Goal: Information Seeking & Learning: Learn about a topic

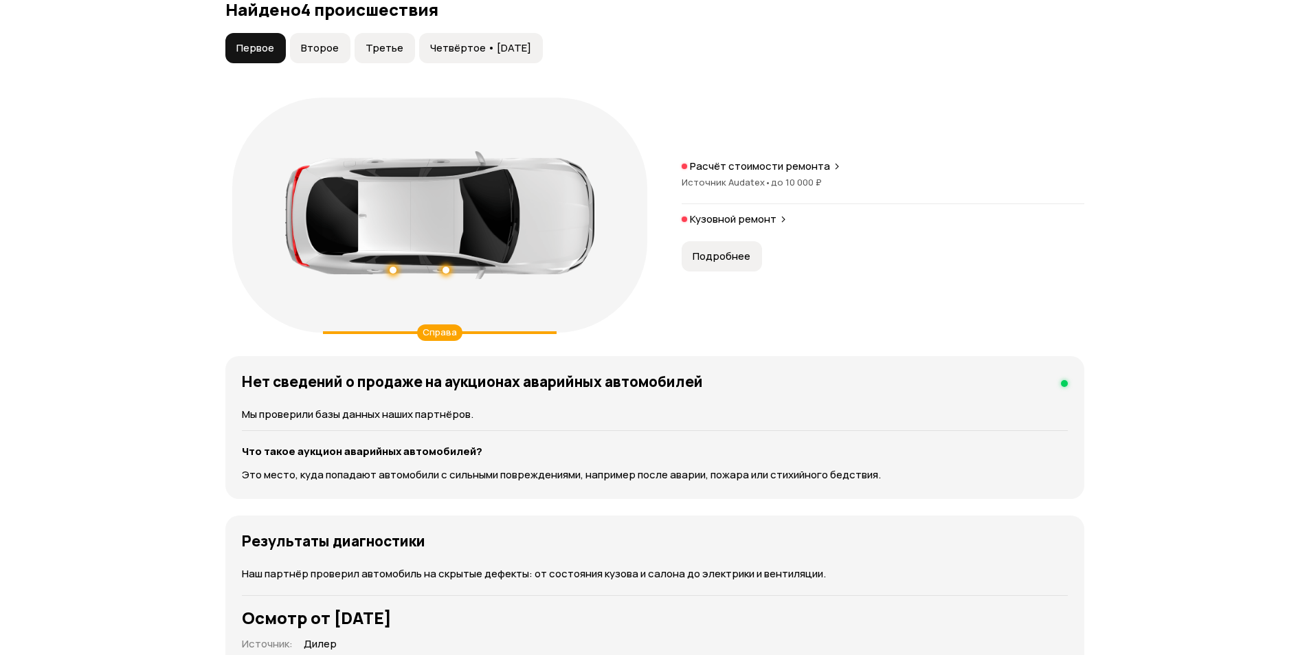
scroll to position [1306, 0]
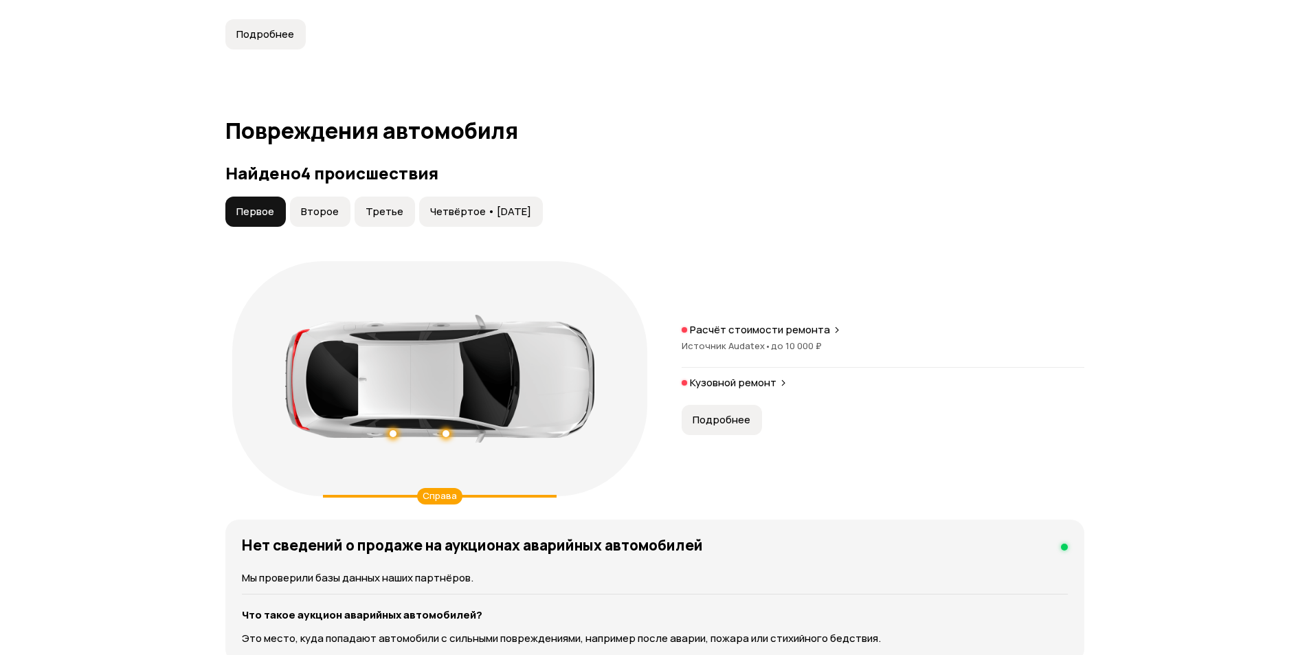
click at [345, 220] on button "Второе" at bounding box center [320, 212] width 60 height 30
click at [393, 215] on span "Третье" at bounding box center [385, 212] width 38 height 14
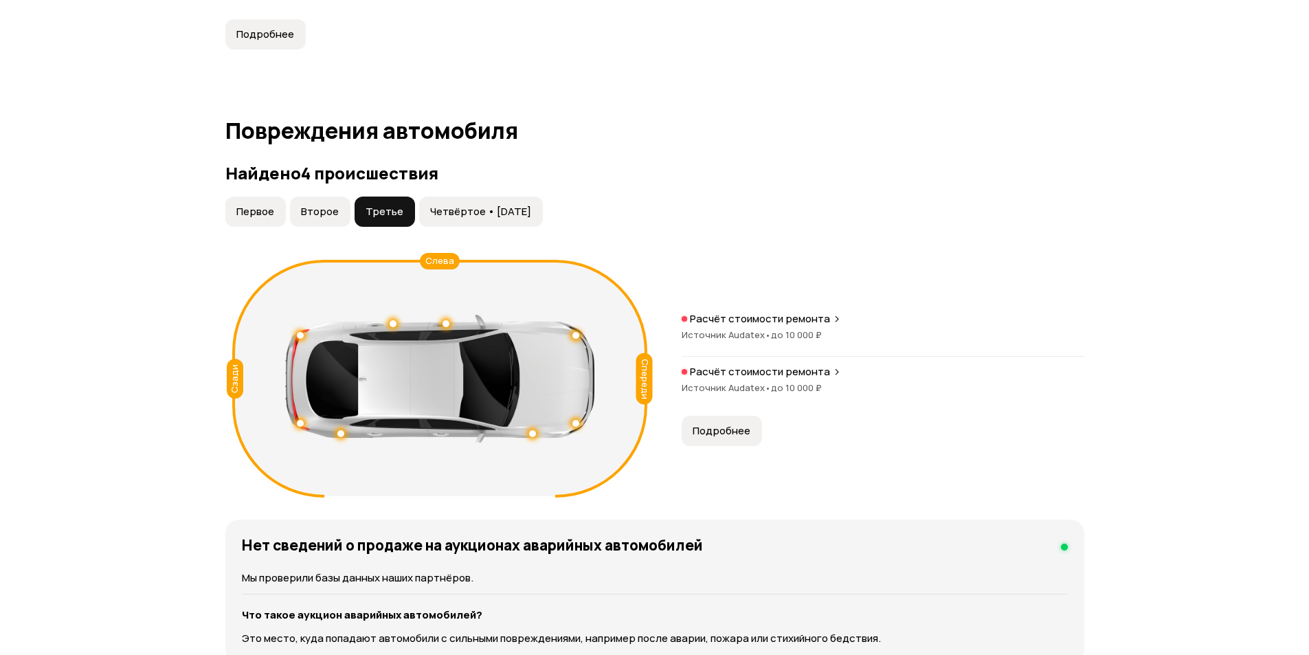
click at [448, 211] on span "Четвёртое • [DATE]" at bounding box center [480, 212] width 101 height 14
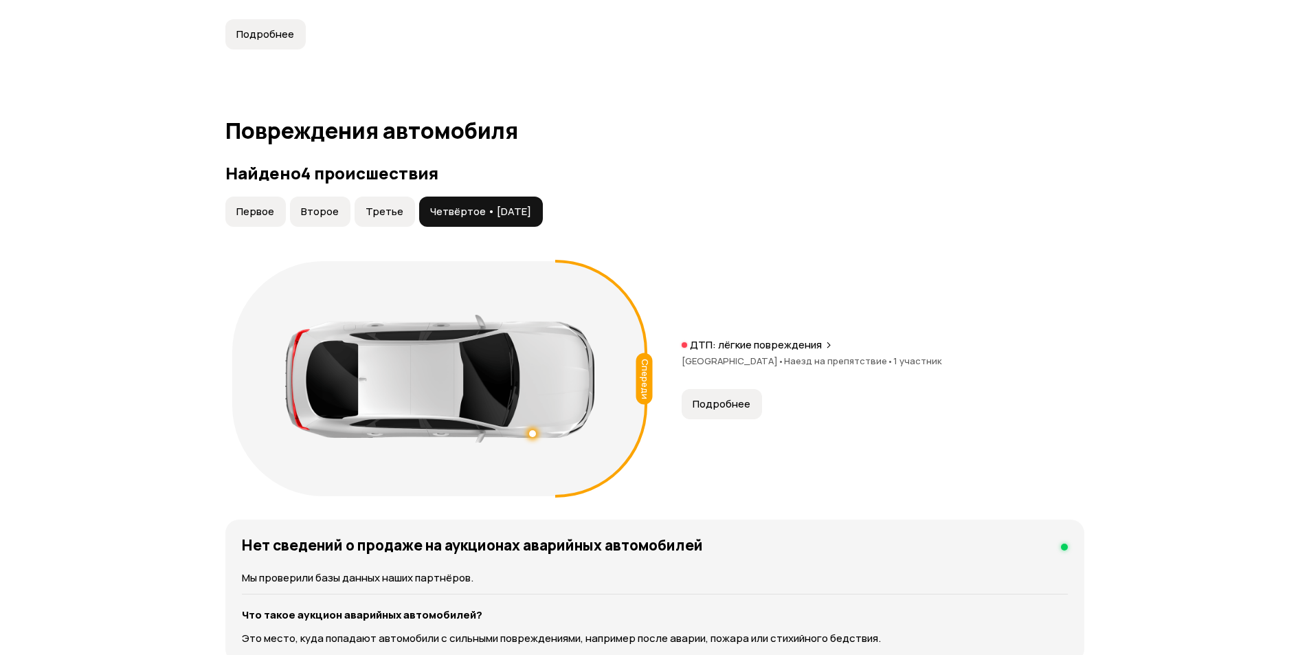
click at [271, 217] on span "Первое" at bounding box center [255, 212] width 38 height 14
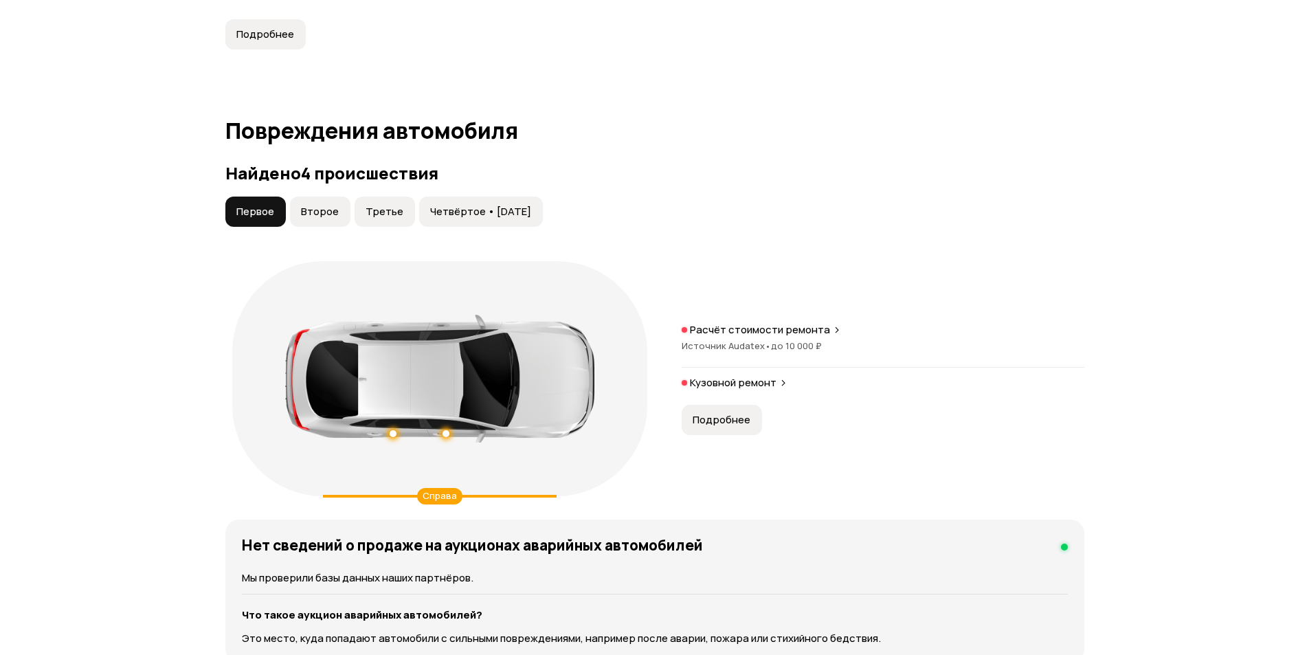
click at [327, 215] on span "Второе" at bounding box center [320, 212] width 38 height 14
click at [256, 219] on button "Первое" at bounding box center [255, 212] width 60 height 30
click at [305, 216] on span "Второе" at bounding box center [320, 212] width 38 height 14
click at [265, 219] on span "Первое" at bounding box center [255, 212] width 38 height 14
click at [334, 218] on span "Второе" at bounding box center [320, 212] width 38 height 14
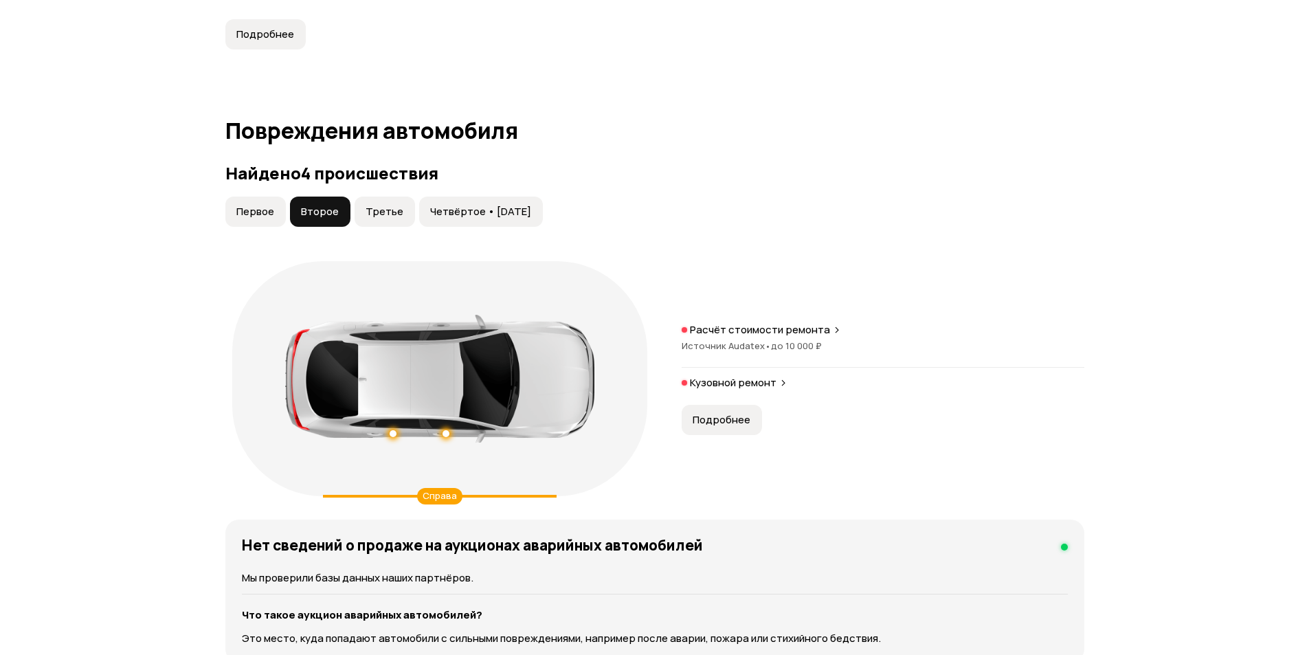
click at [361, 213] on button "Третье" at bounding box center [385, 212] width 60 height 30
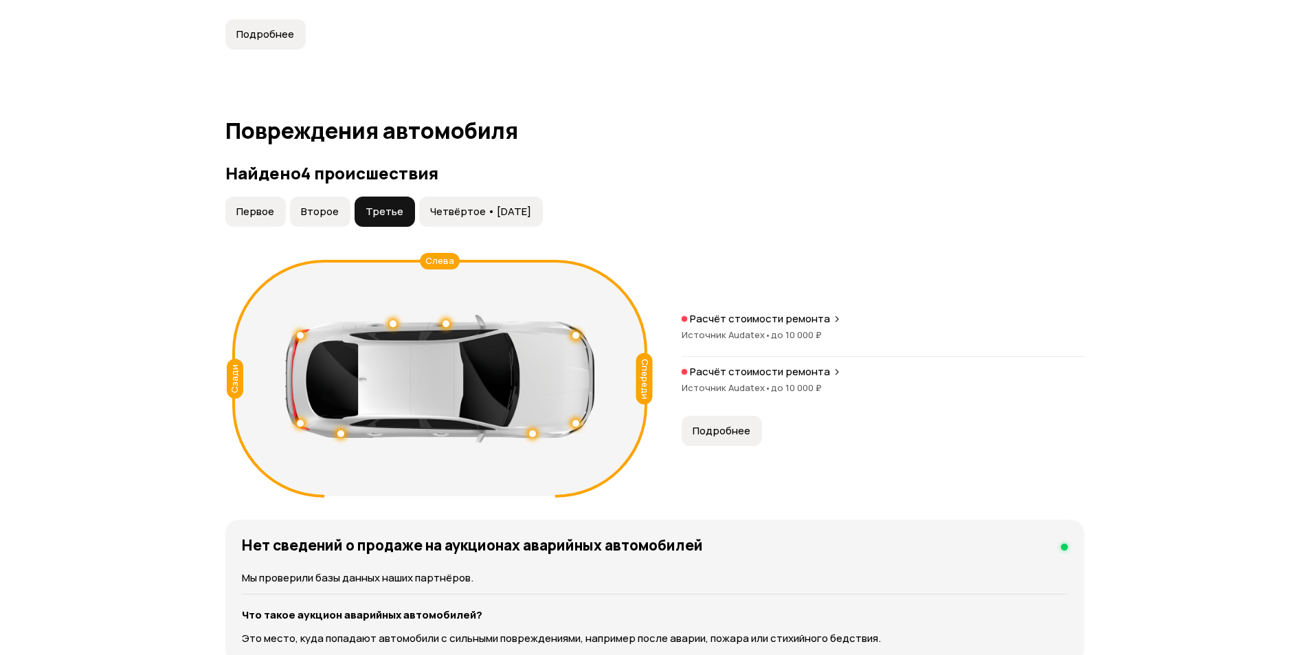
click at [331, 217] on span "Второе" at bounding box center [320, 212] width 38 height 14
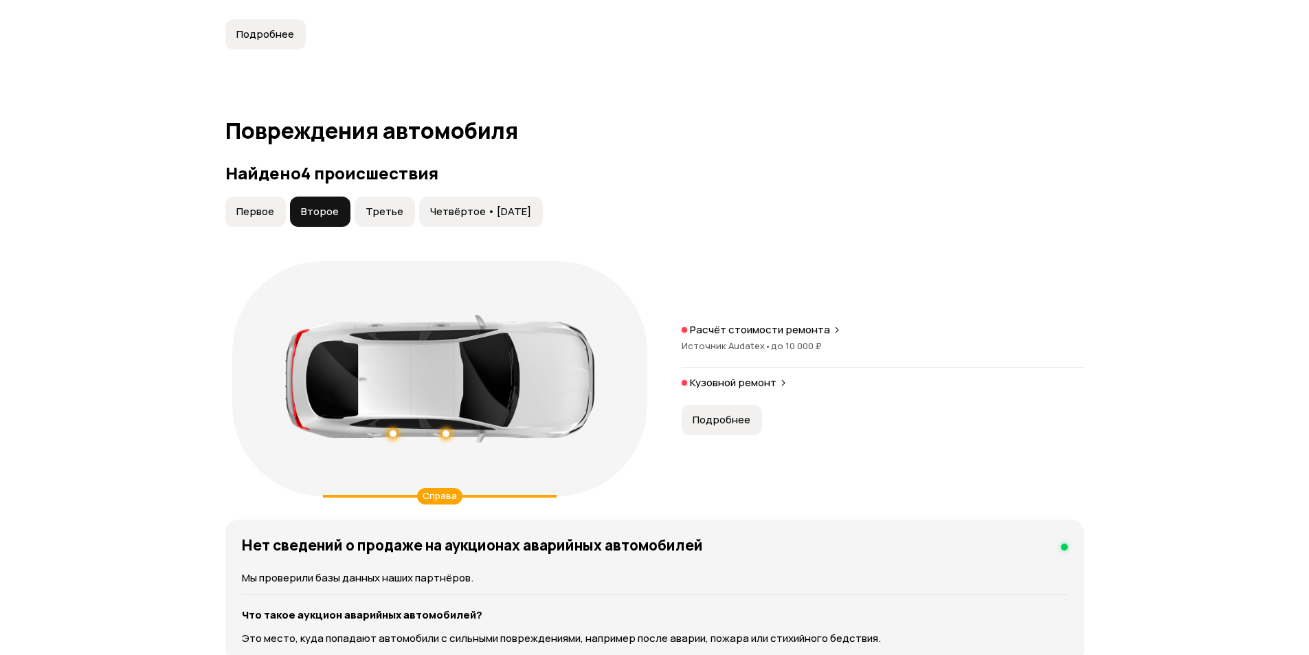
click at [381, 212] on span "Третье" at bounding box center [385, 212] width 38 height 14
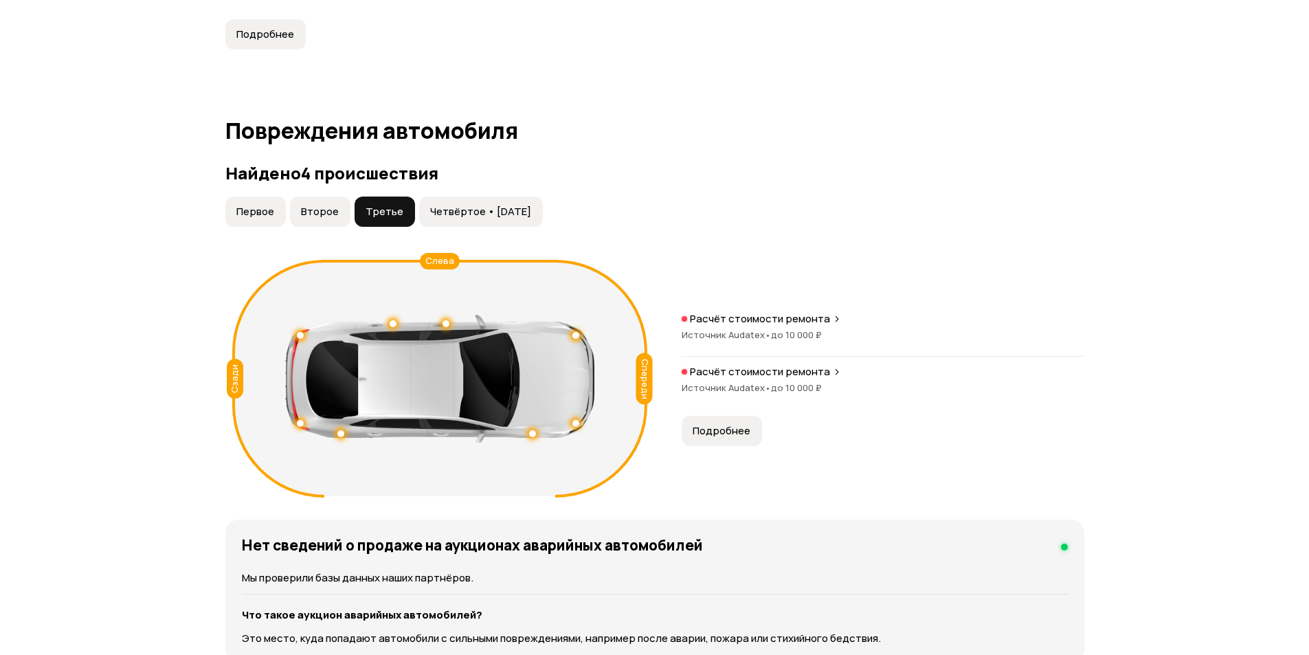
click at [444, 213] on span "Четвёртое • [DATE]" at bounding box center [480, 212] width 101 height 14
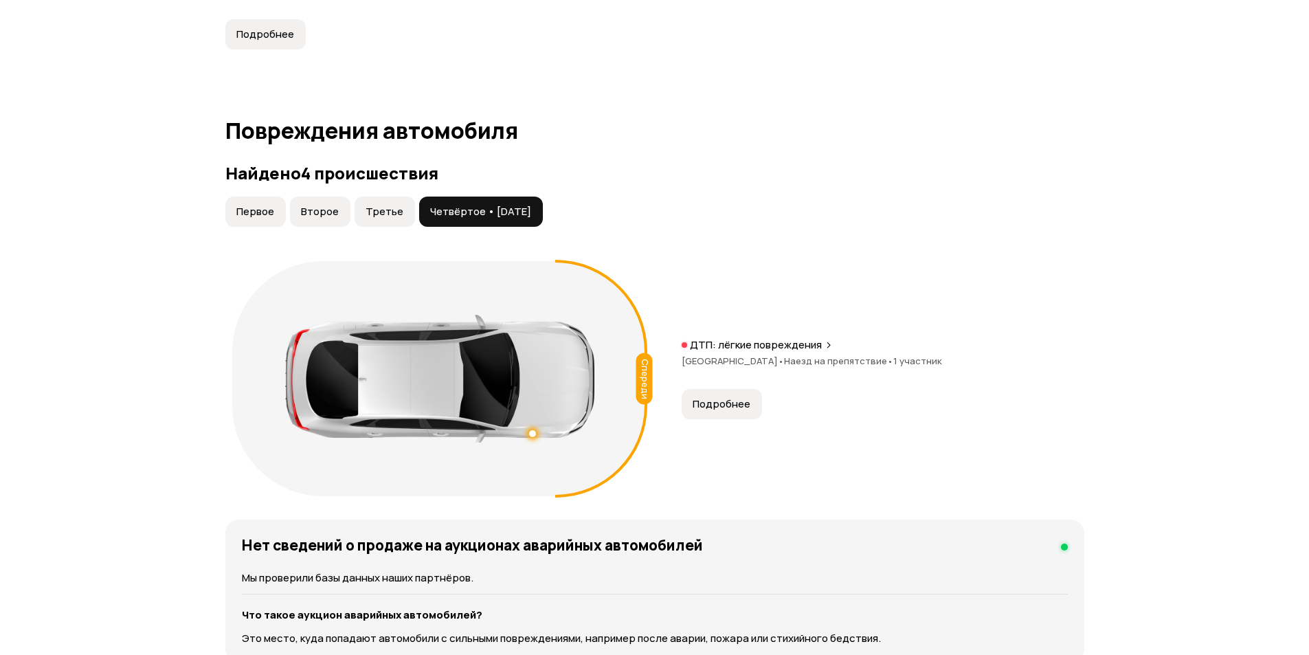
click at [384, 197] on button "Третье" at bounding box center [385, 212] width 60 height 30
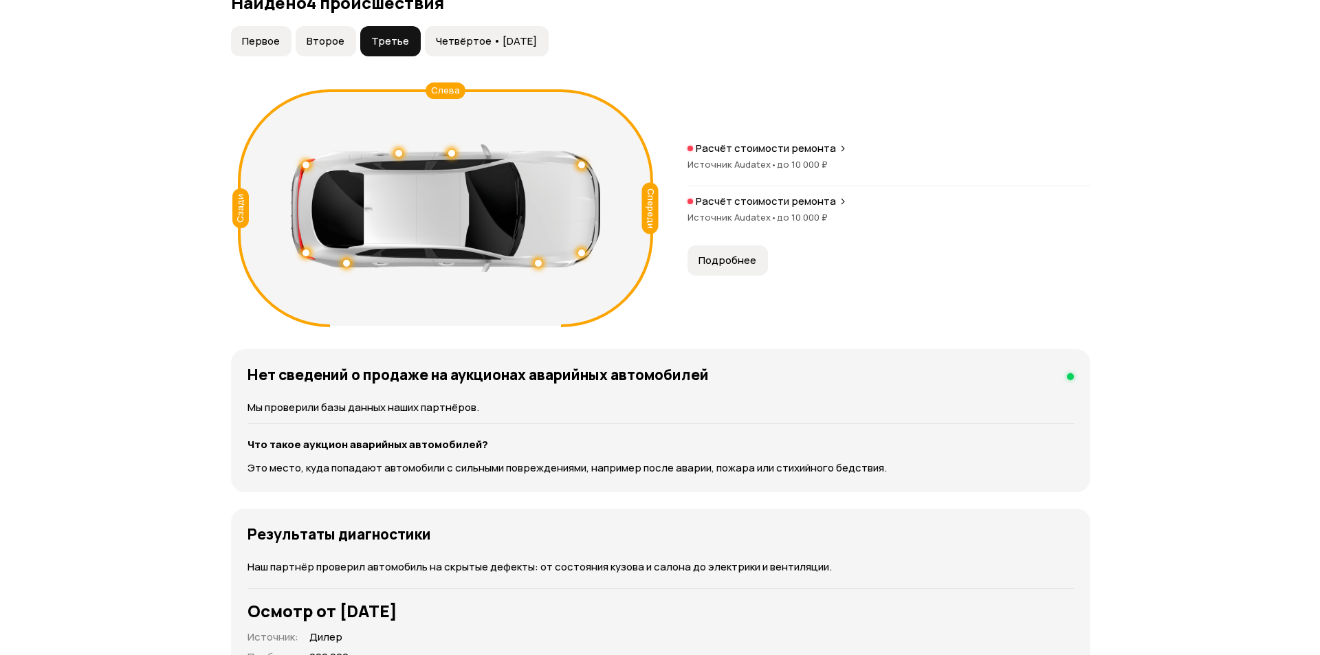
scroll to position [1237, 0]
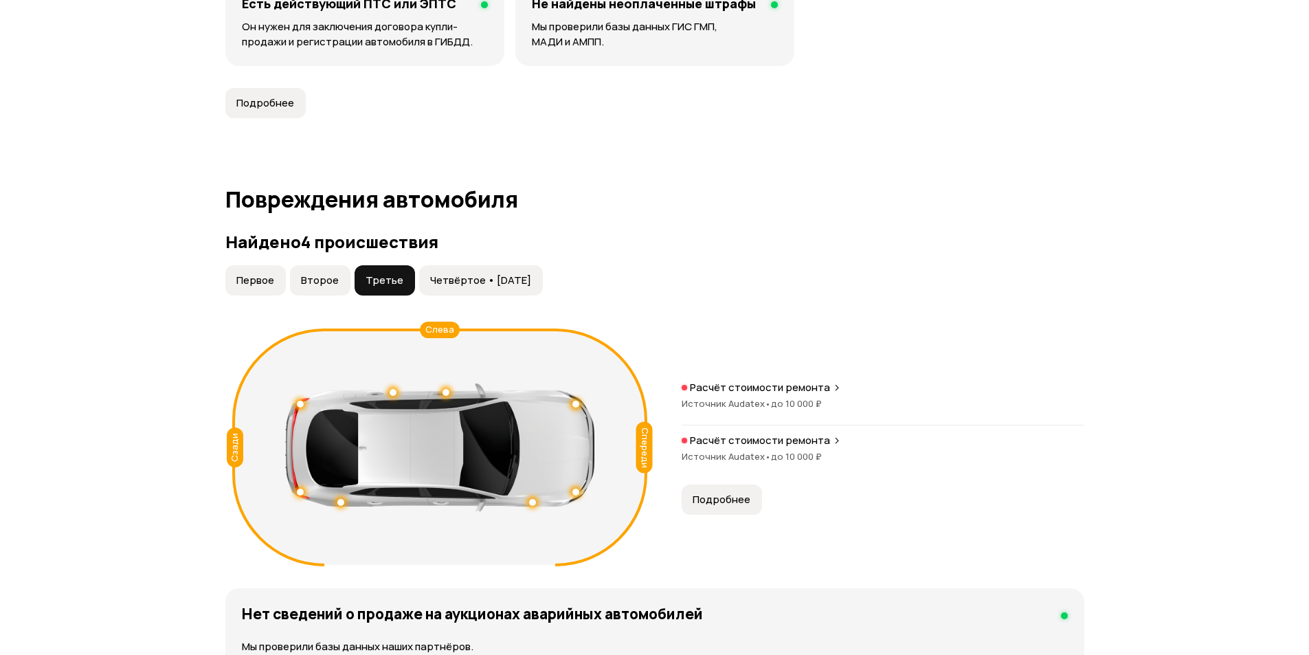
click at [265, 272] on button "Первое" at bounding box center [255, 280] width 60 height 30
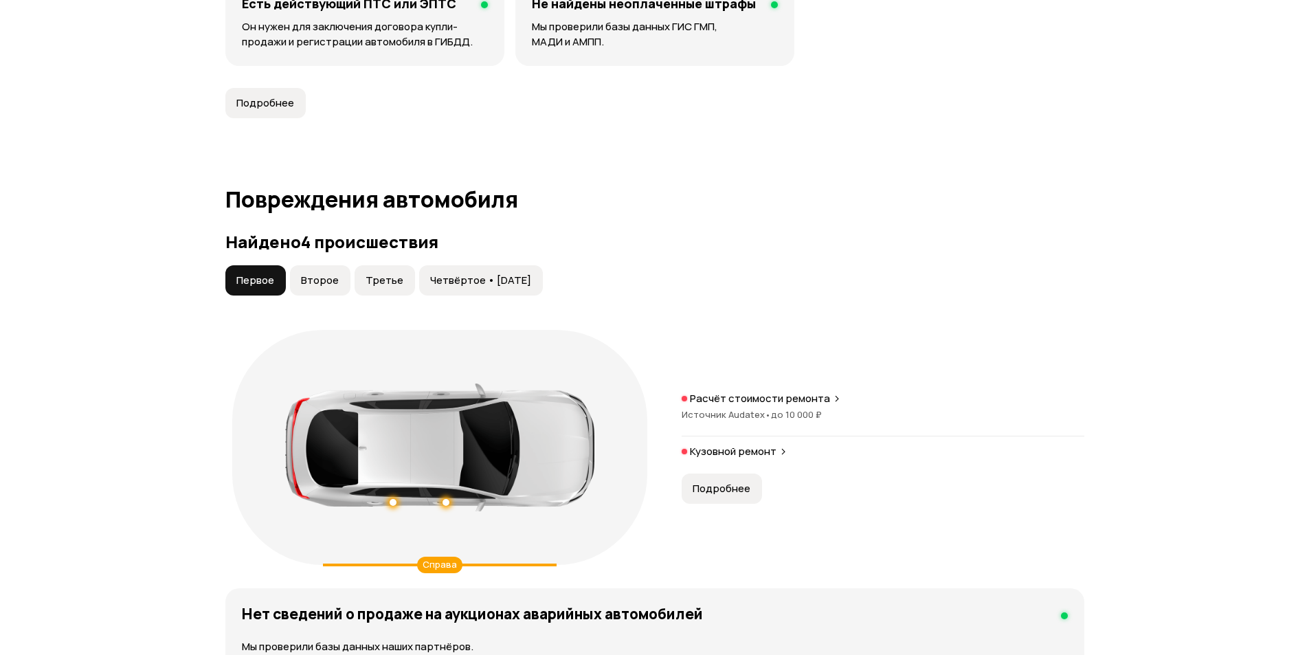
click at [303, 277] on span "Второе" at bounding box center [320, 281] width 38 height 14
drag, startPoint x: 252, startPoint y: 277, endPoint x: 312, endPoint y: 278, distance: 59.8
click at [254, 277] on span "Первое" at bounding box center [255, 281] width 38 height 14
click at [395, 282] on span "Третье" at bounding box center [385, 281] width 38 height 14
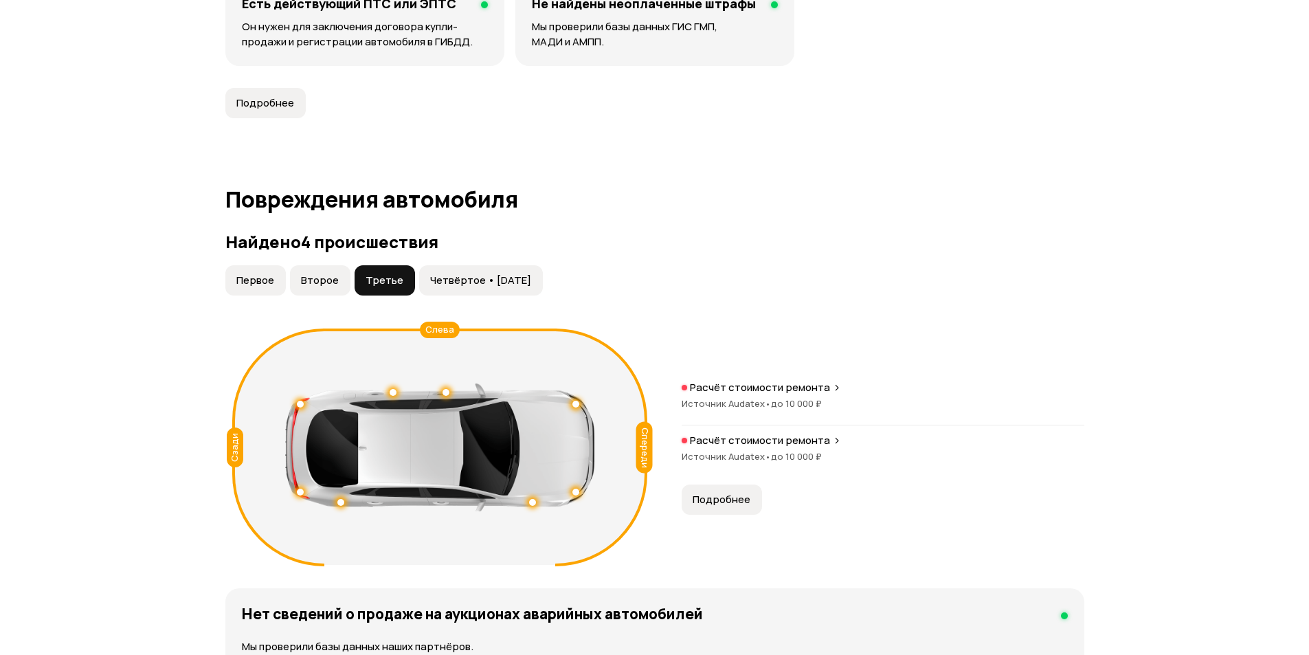
click at [463, 279] on span "Четвёртое • [DATE]" at bounding box center [480, 281] width 101 height 14
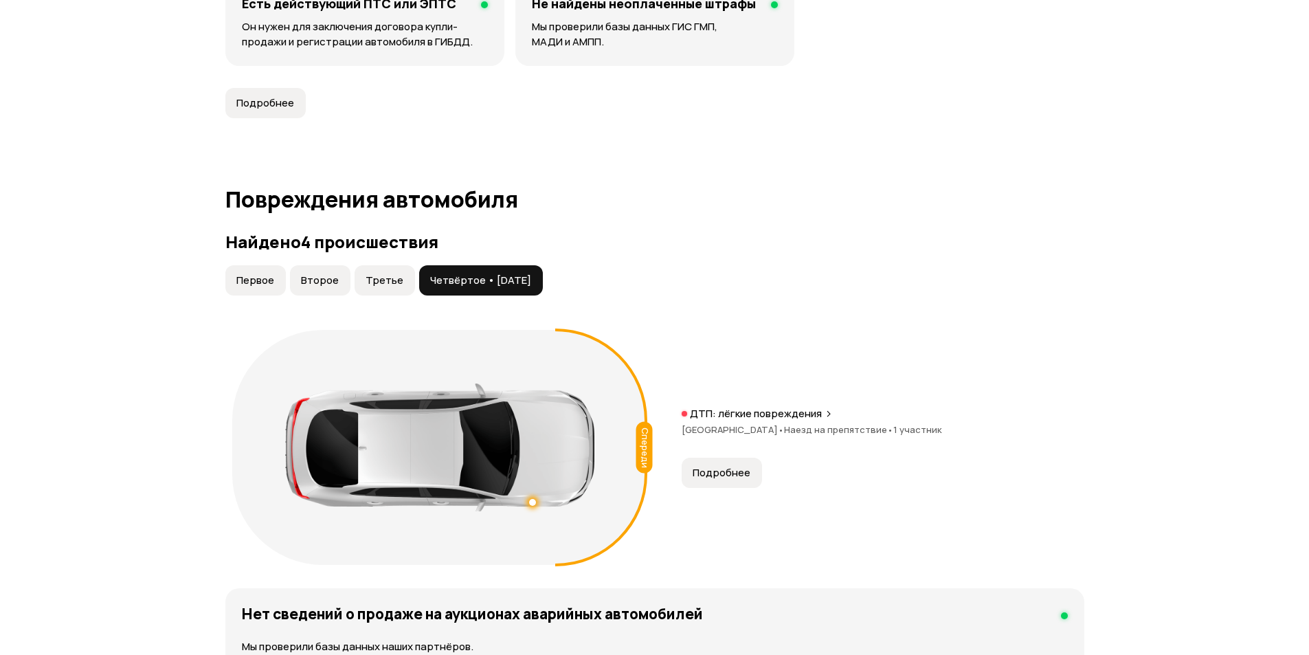
click at [392, 287] on span "Третье" at bounding box center [385, 281] width 38 height 14
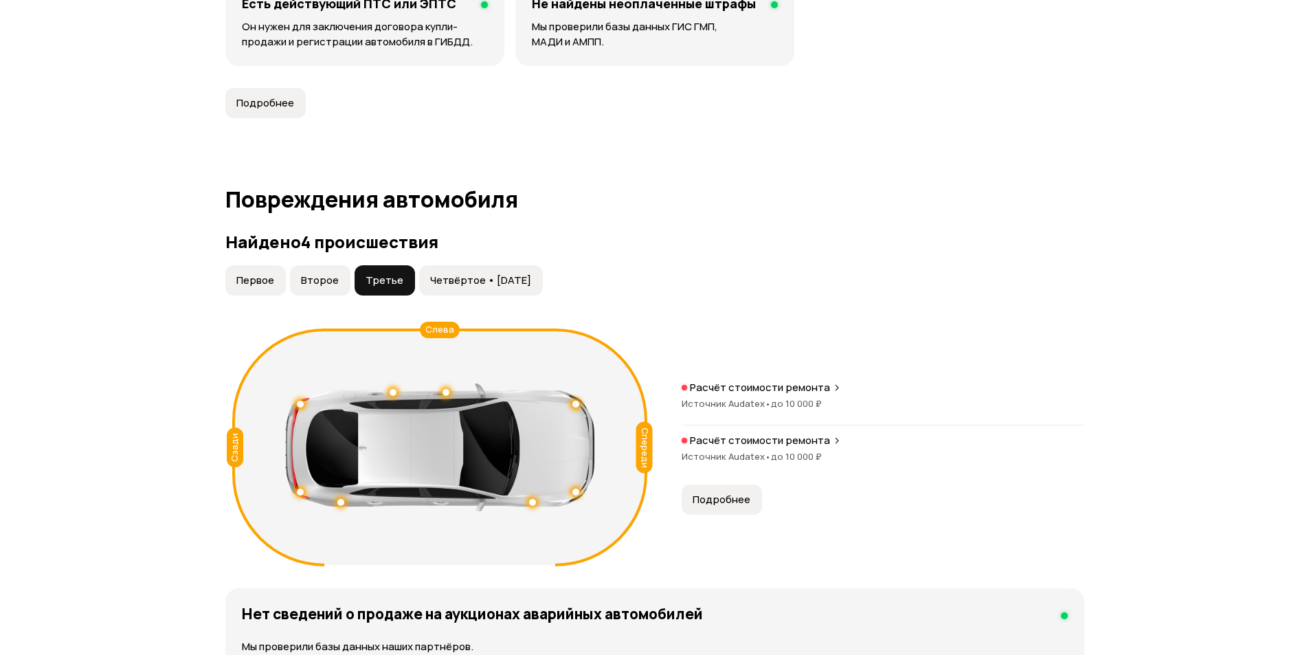
click at [737, 506] on span "Подробнее" at bounding box center [722, 500] width 58 height 14
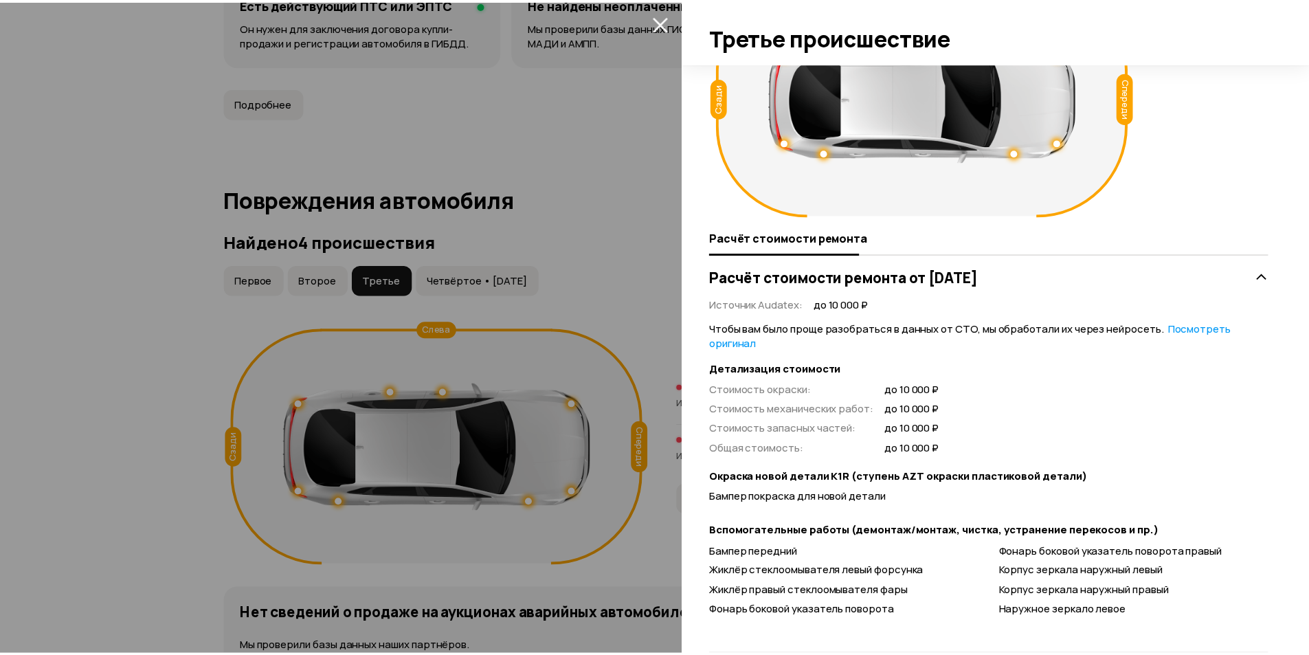
scroll to position [162, 0]
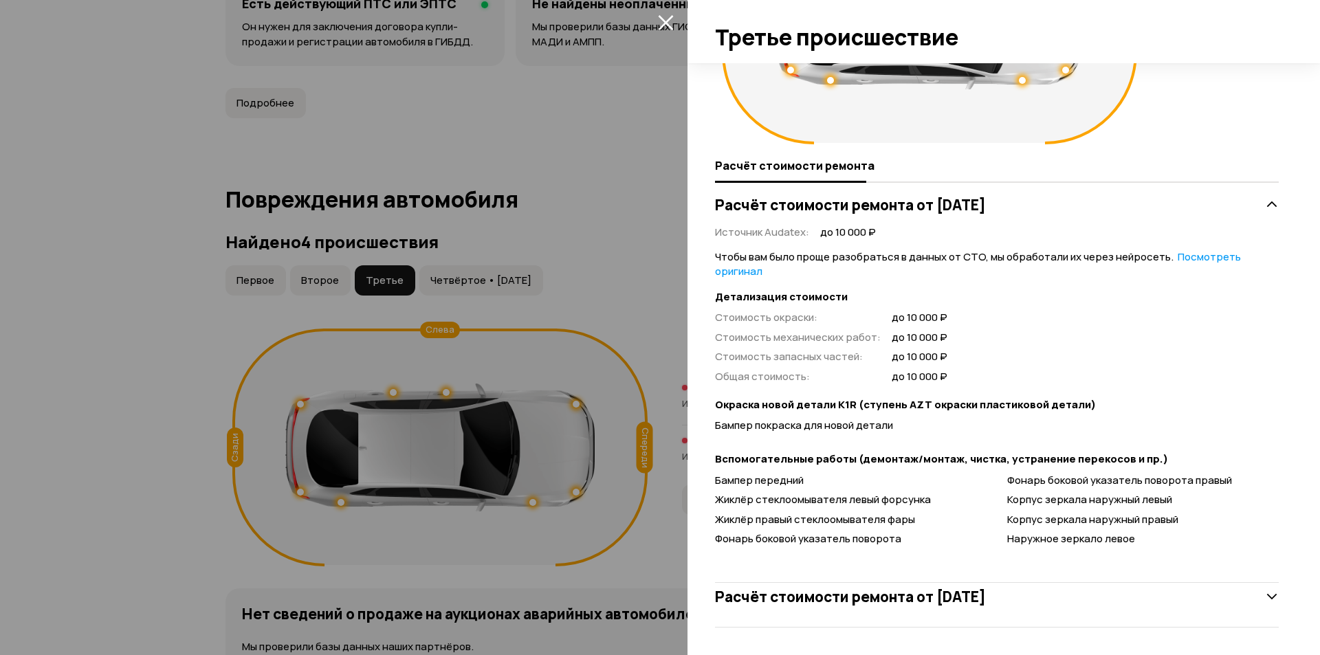
click at [548, 565] on div at bounding box center [660, 327] width 1320 height 655
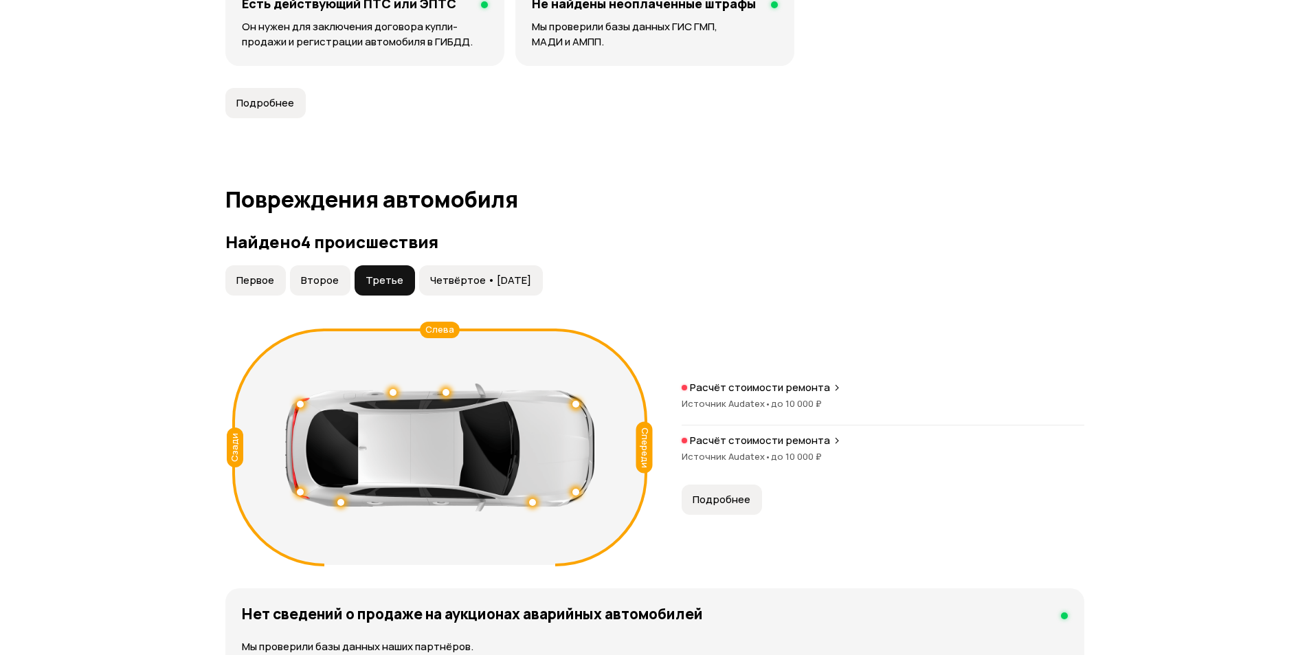
scroll to position [1031, 0]
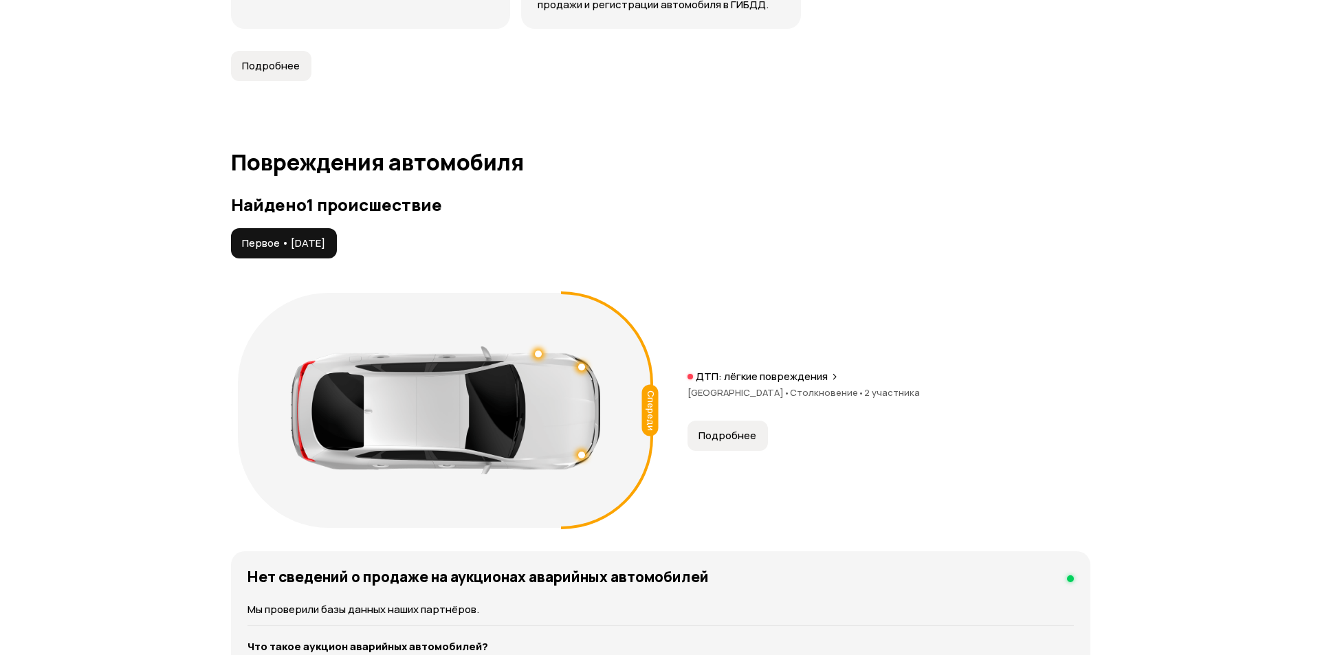
scroll to position [1375, 0]
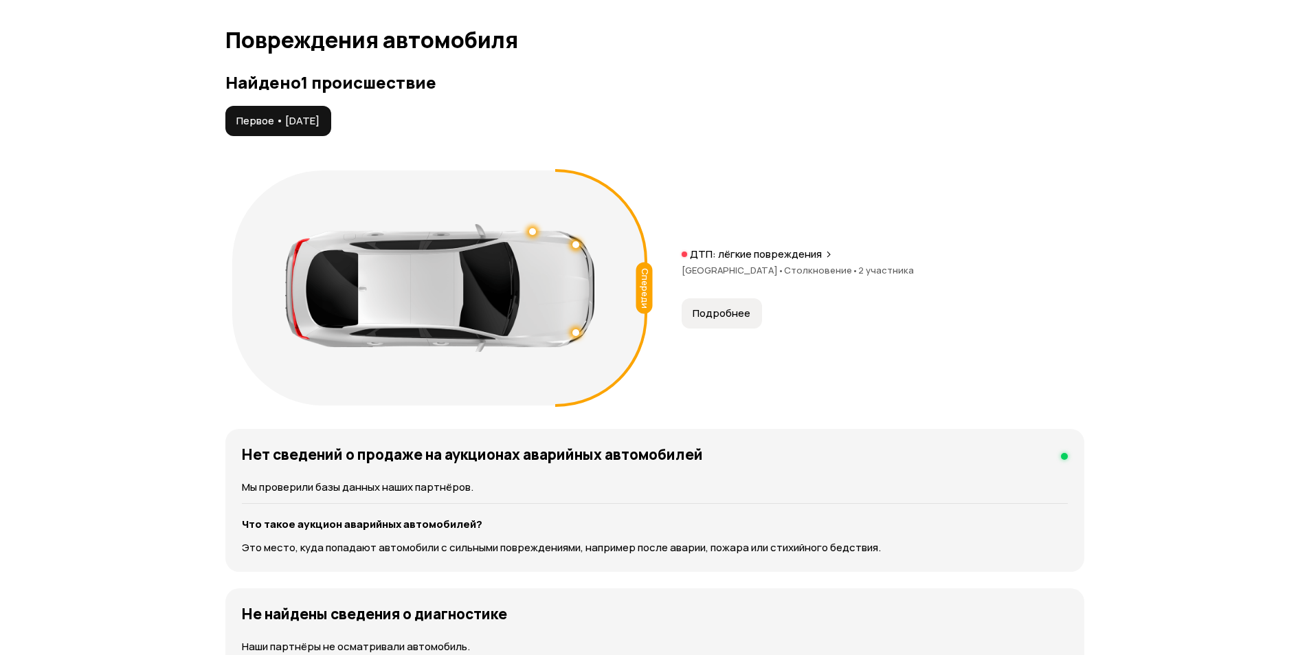
click at [716, 307] on span "Подробнее" at bounding box center [722, 314] width 58 height 14
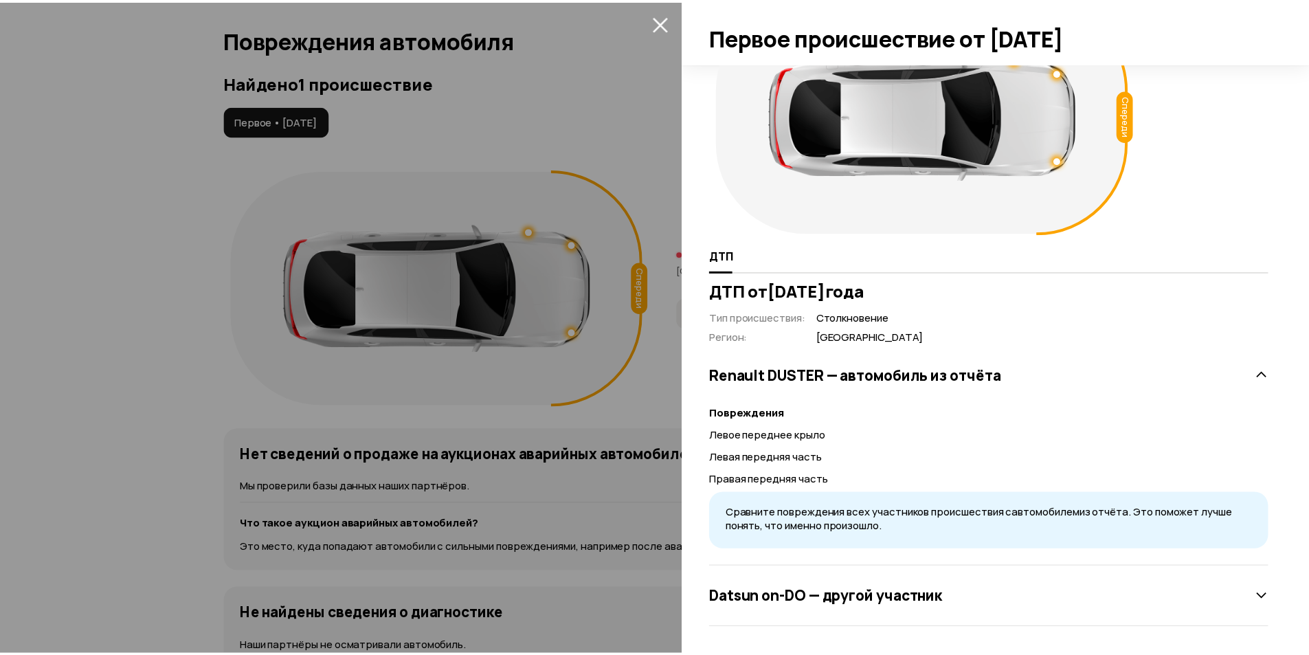
scroll to position [73, 0]
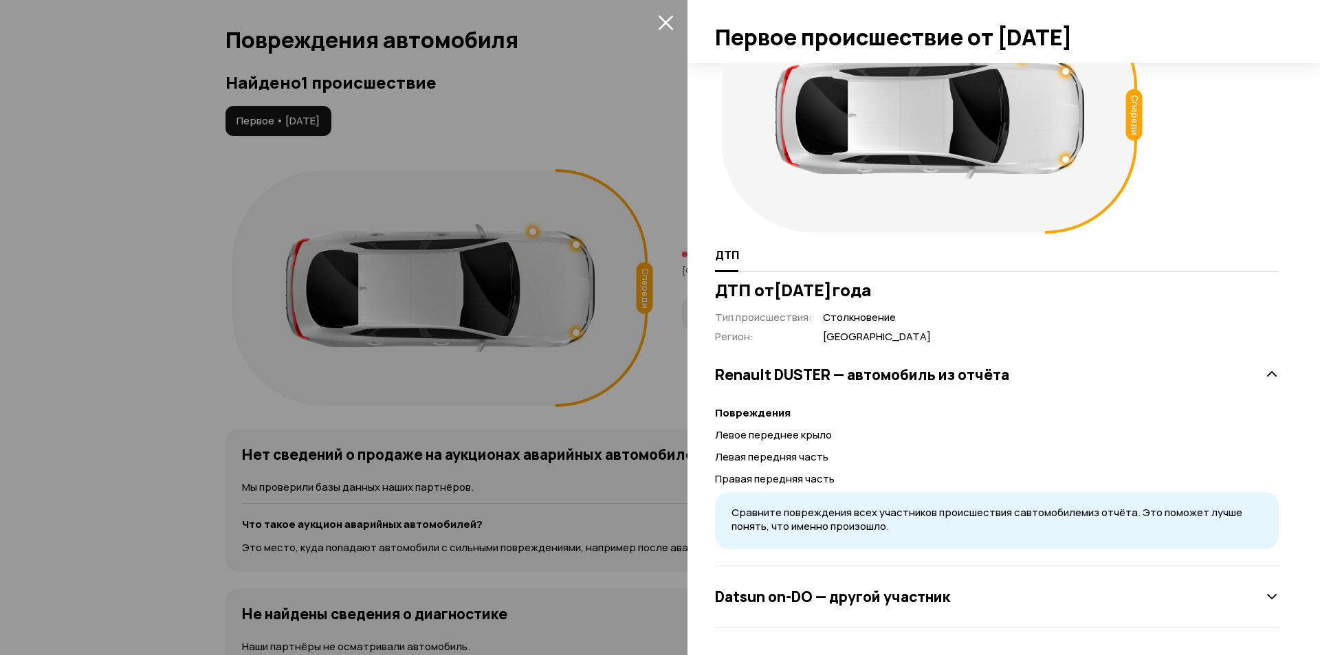
click at [533, 487] on div at bounding box center [660, 327] width 1320 height 655
